Goal: Transaction & Acquisition: Book appointment/travel/reservation

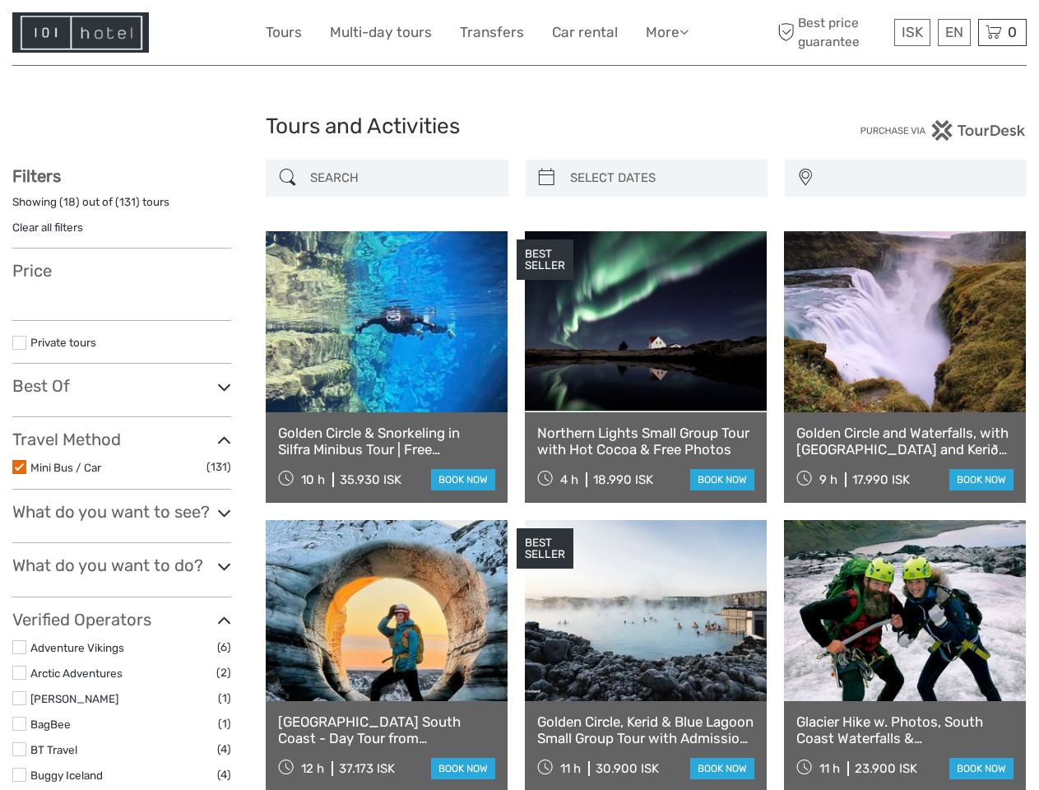
select select
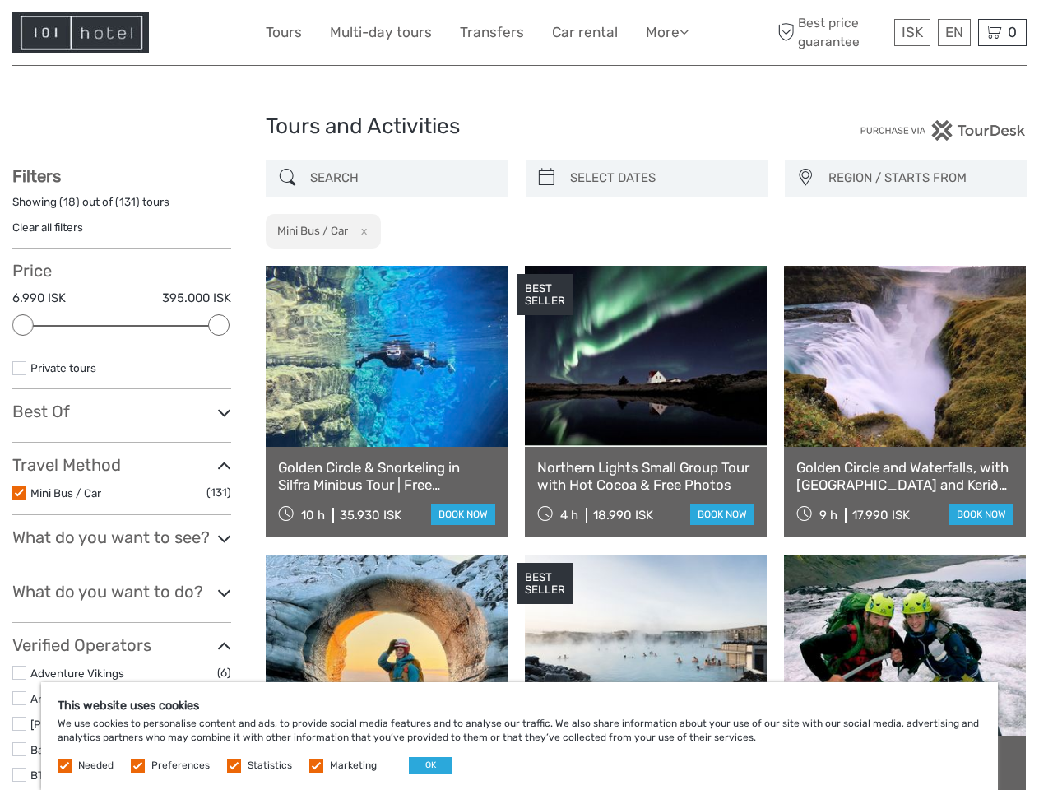
click at [666, 32] on link "More" at bounding box center [667, 33] width 43 height 24
click at [685, 31] on icon at bounding box center [684, 32] width 9 height 14
click at [912, 32] on span "ISK" at bounding box center [912, 32] width 21 height 16
click at [954, 32] on div "EN English Español Deutsch" at bounding box center [954, 32] width 33 height 27
click at [1002, 32] on div "0 Items Total 0 ISK Checkout The shopping cart is empty." at bounding box center [1002, 32] width 49 height 27
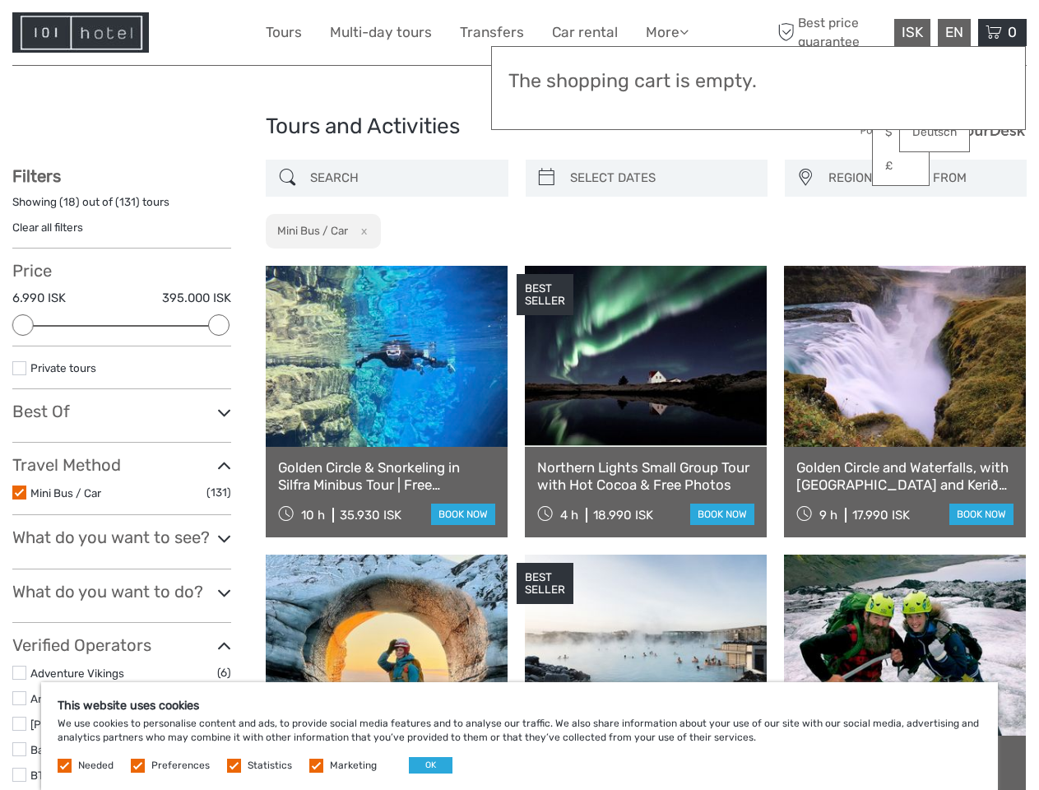
click at [23, 325] on div at bounding box center [22, 324] width 21 height 21
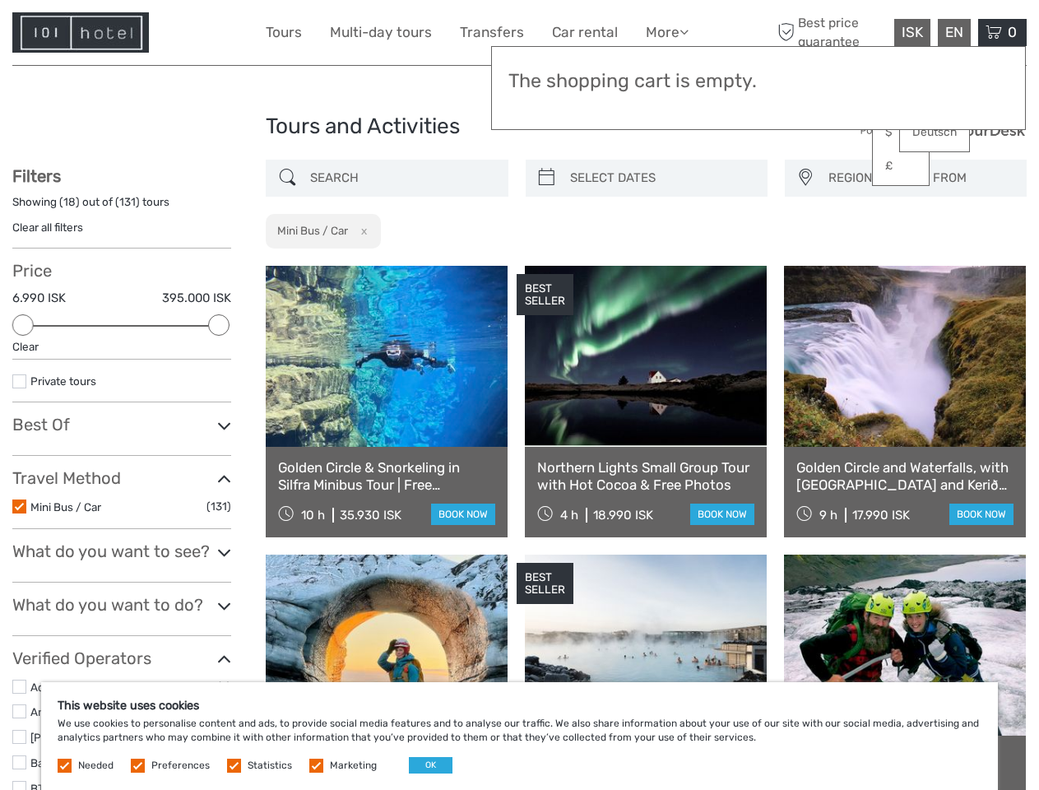
click at [219, 325] on div "Filters Showing ( 18 ) out of ( 131 ) tours Clear all filters Price 6.990 ISK 3…" at bounding box center [121, 731] width 219 height 1131
click at [546, 266] on link at bounding box center [646, 356] width 242 height 181
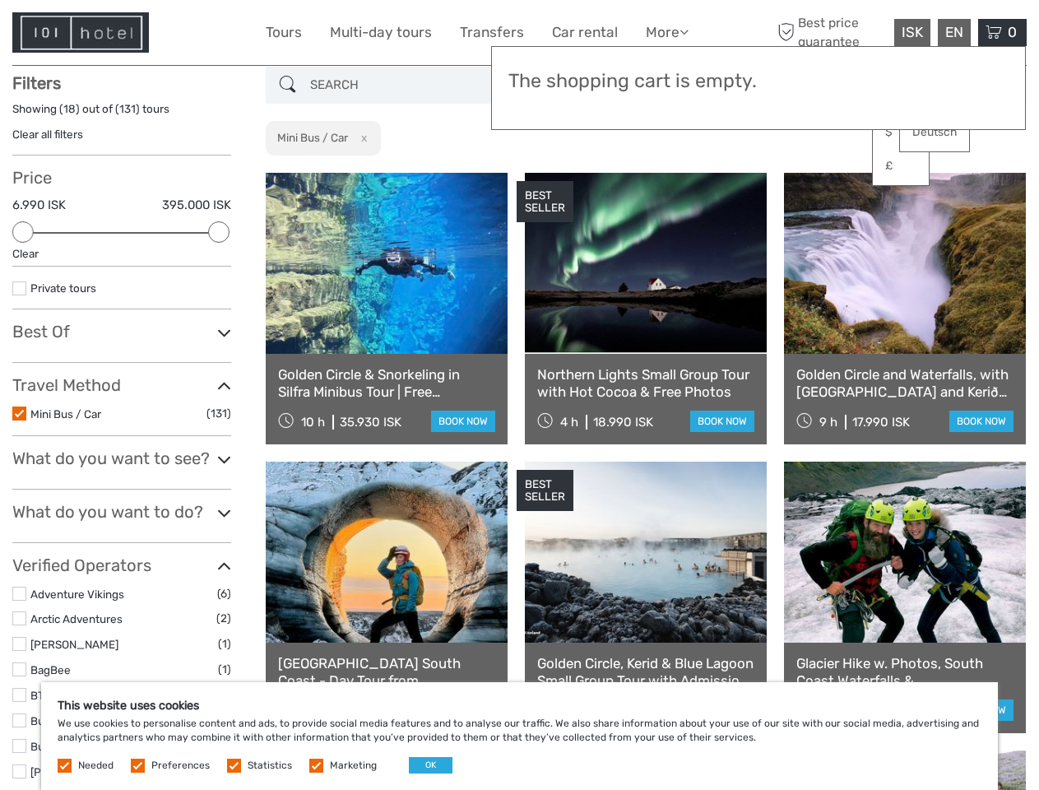
click at [661, 178] on link at bounding box center [646, 263] width 242 height 181
click at [805, 178] on link at bounding box center [905, 263] width 242 height 181
